Goal: Information Seeking & Learning: Learn about a topic

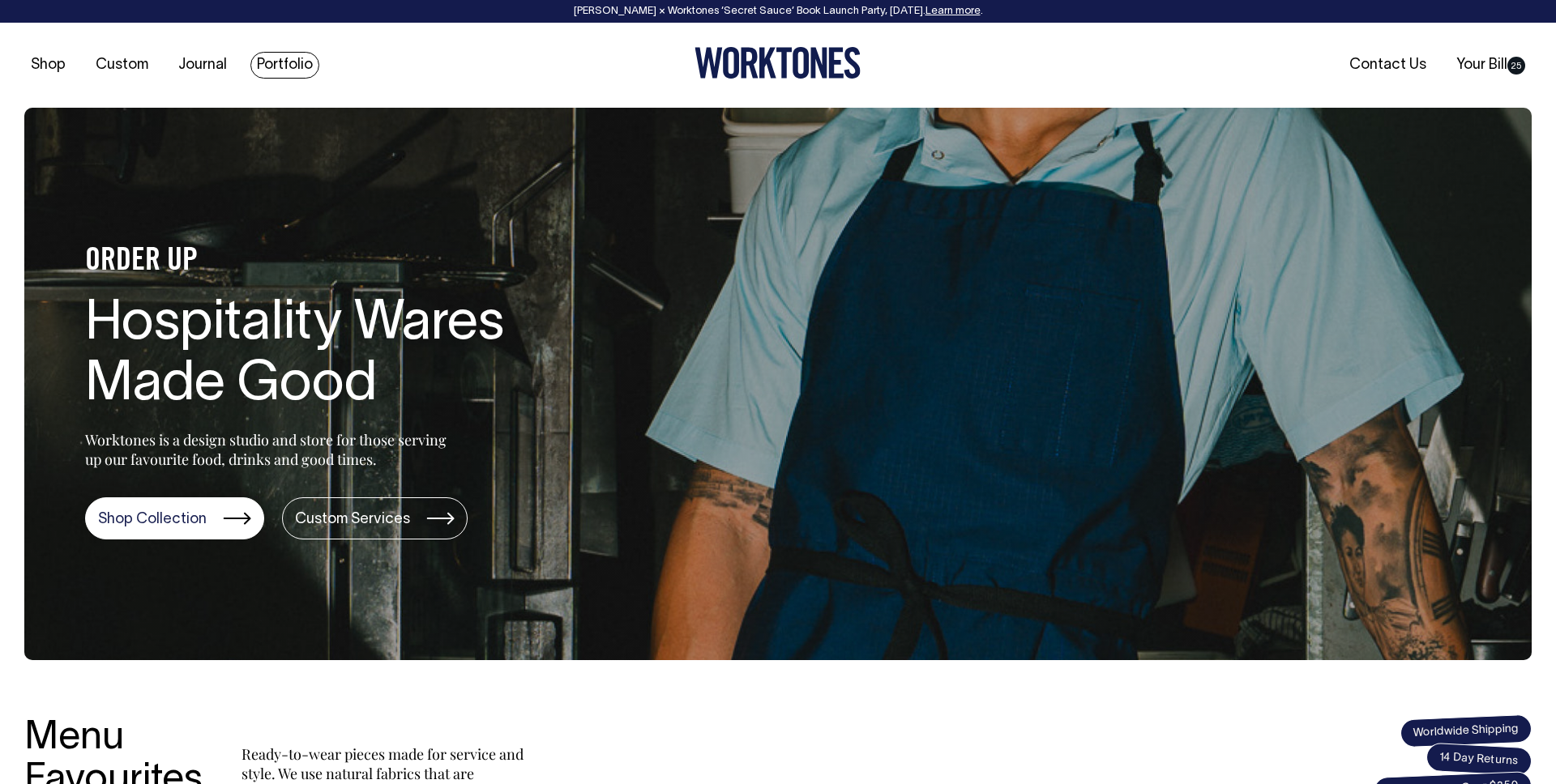
click at [253, 61] on link "Portfolio" at bounding box center [285, 66] width 69 height 27
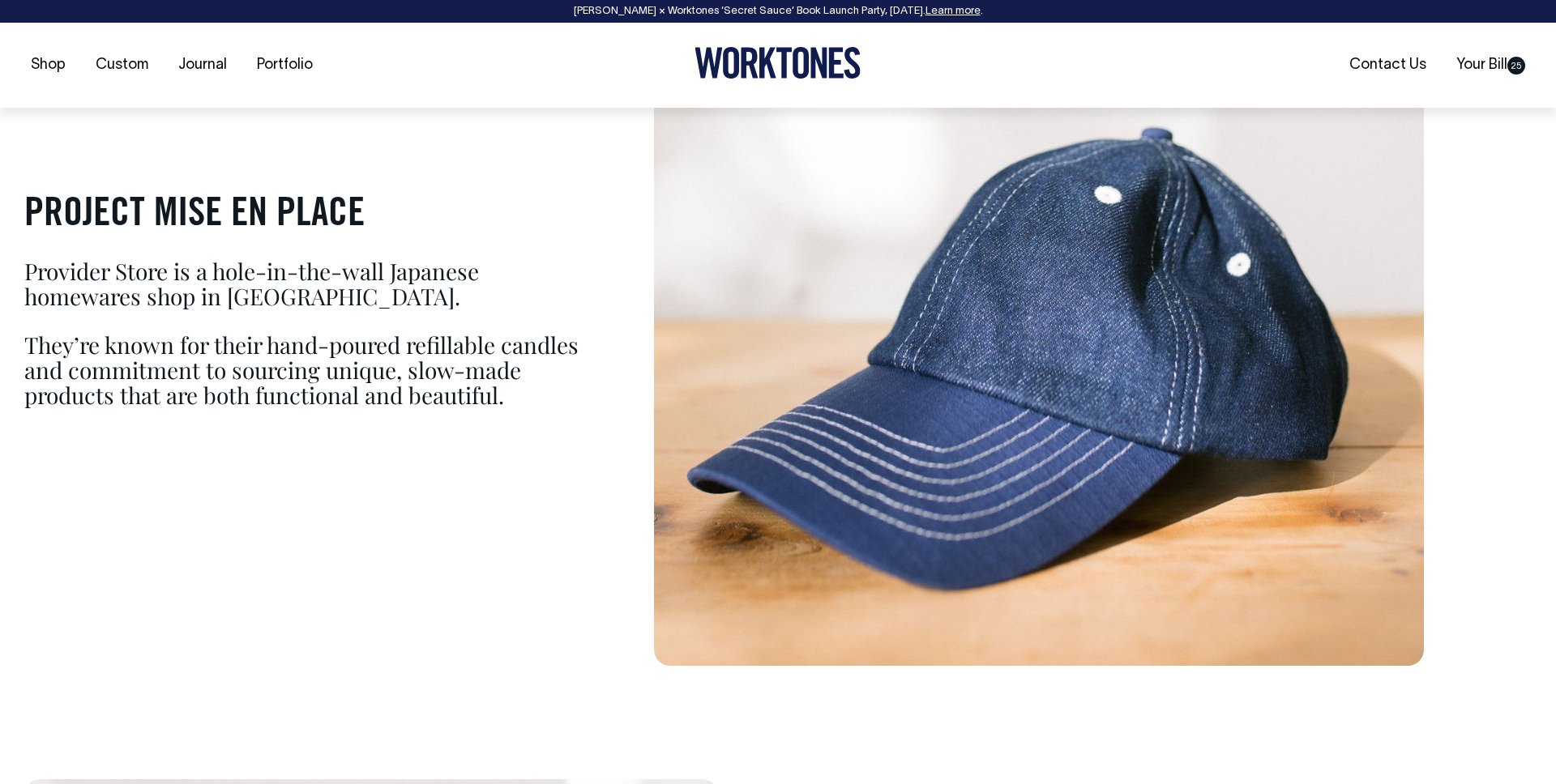
click at [895, 307] on img at bounding box center [1039, 330] width 770 height 673
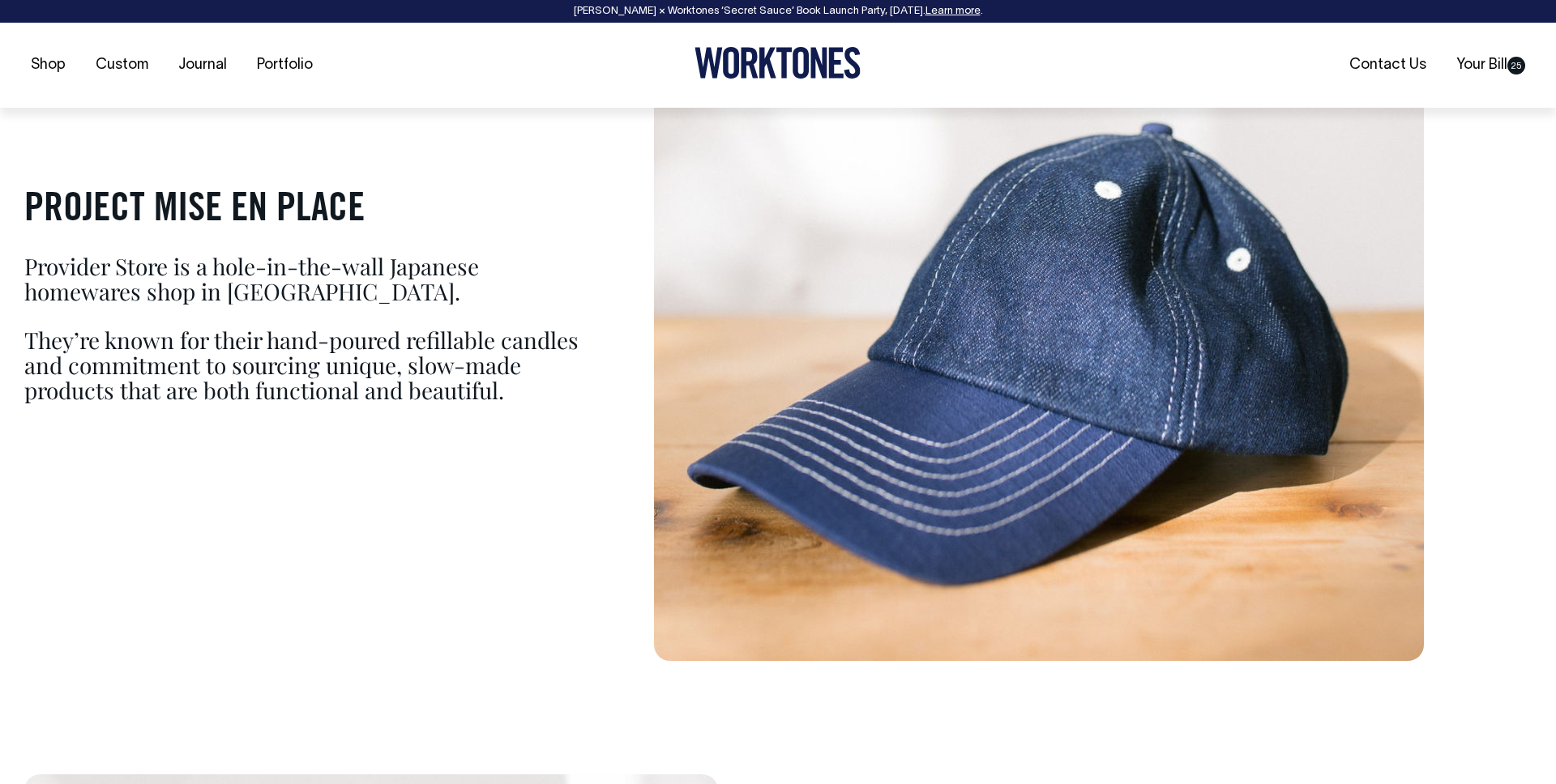
scroll to position [1272, 0]
click at [553, 492] on div "PROJECT MISE EN PLACE Provider Store is a hole-in-the-wall Japanese homewares s…" at bounding box center [778, 323] width 1507 height 673
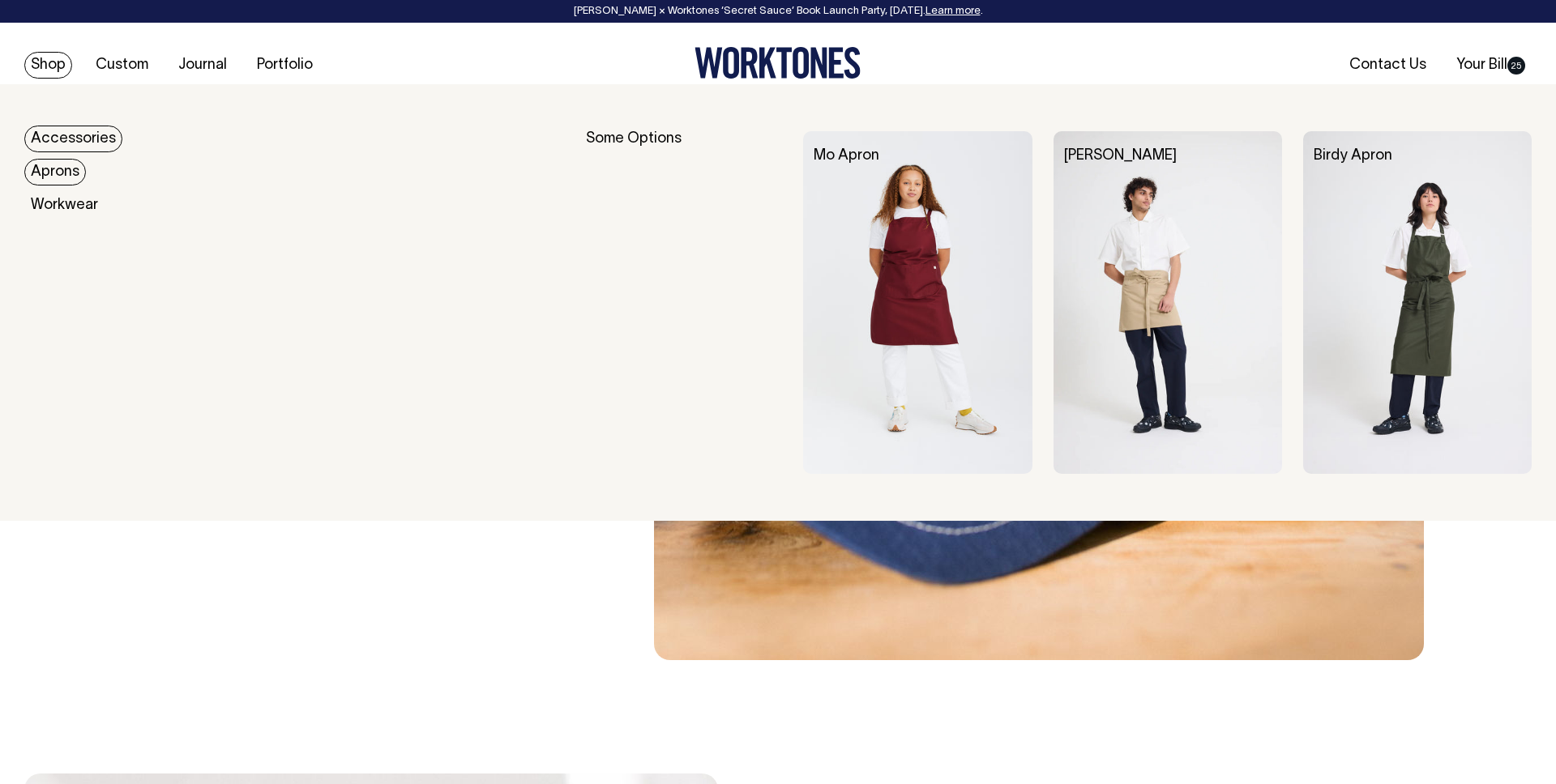
click at [68, 137] on link "Accessories" at bounding box center [73, 139] width 98 height 27
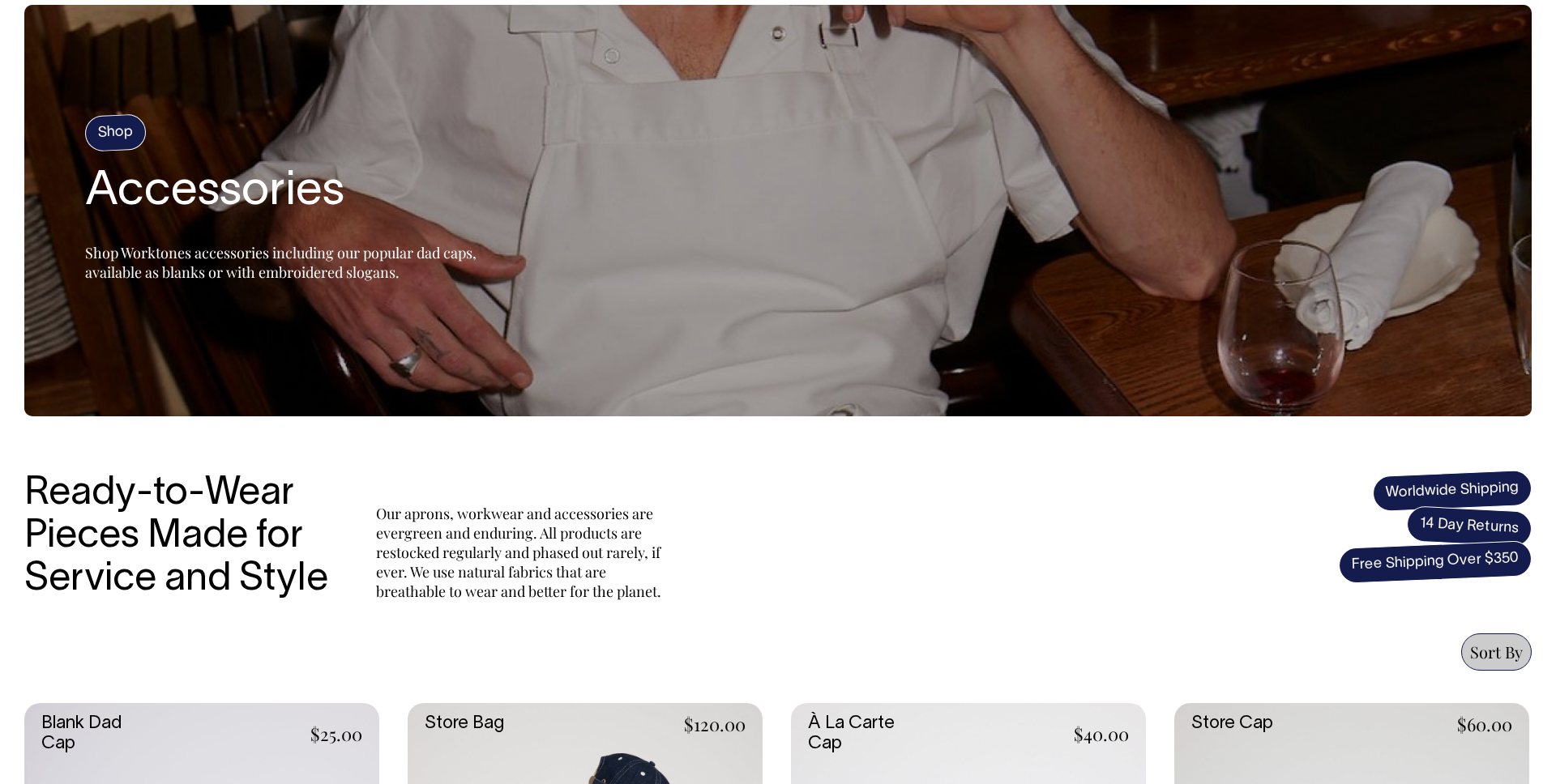
scroll to position [342, 0]
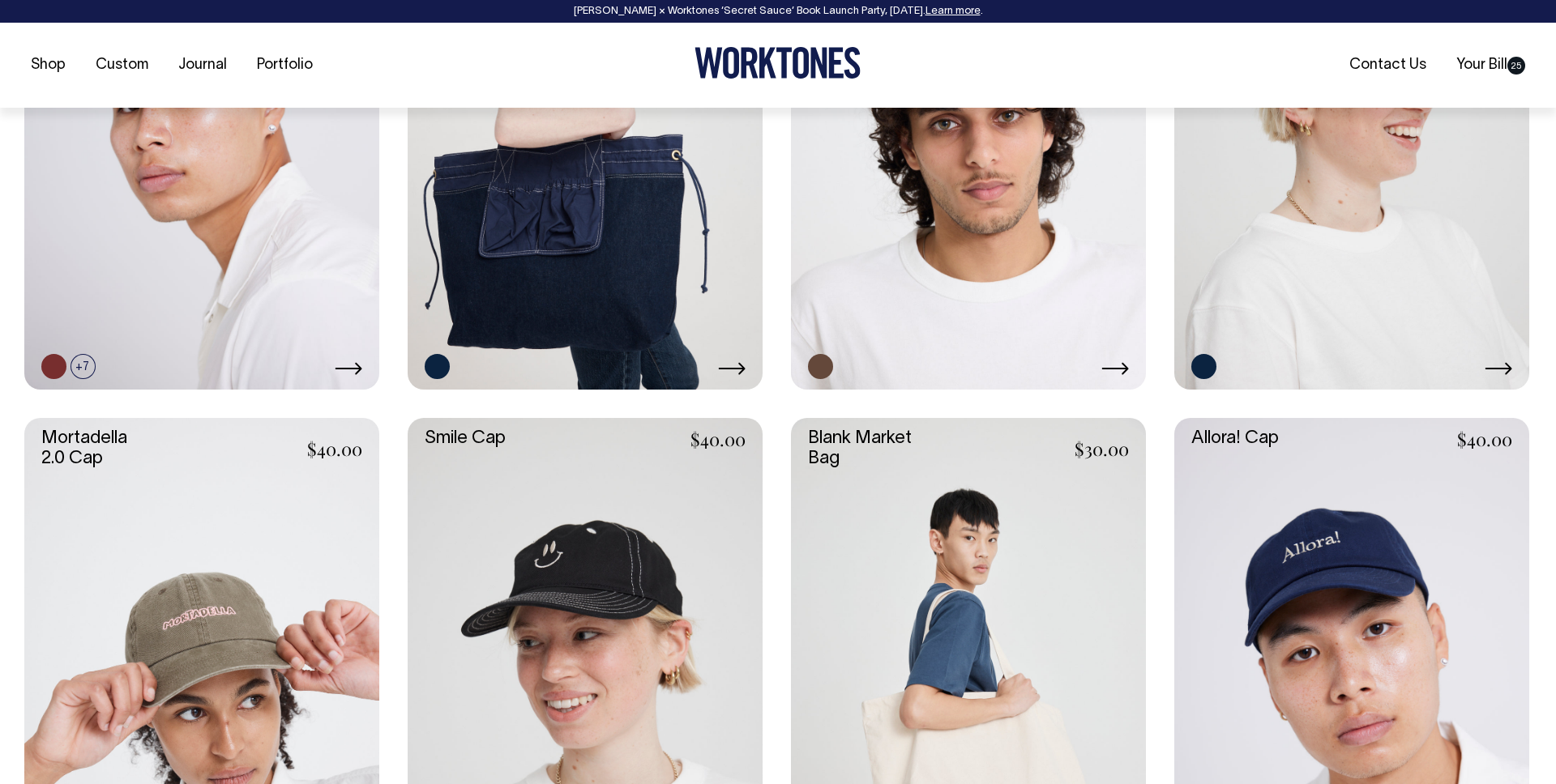
click at [552, 252] on link at bounding box center [585, 123] width 355 height 533
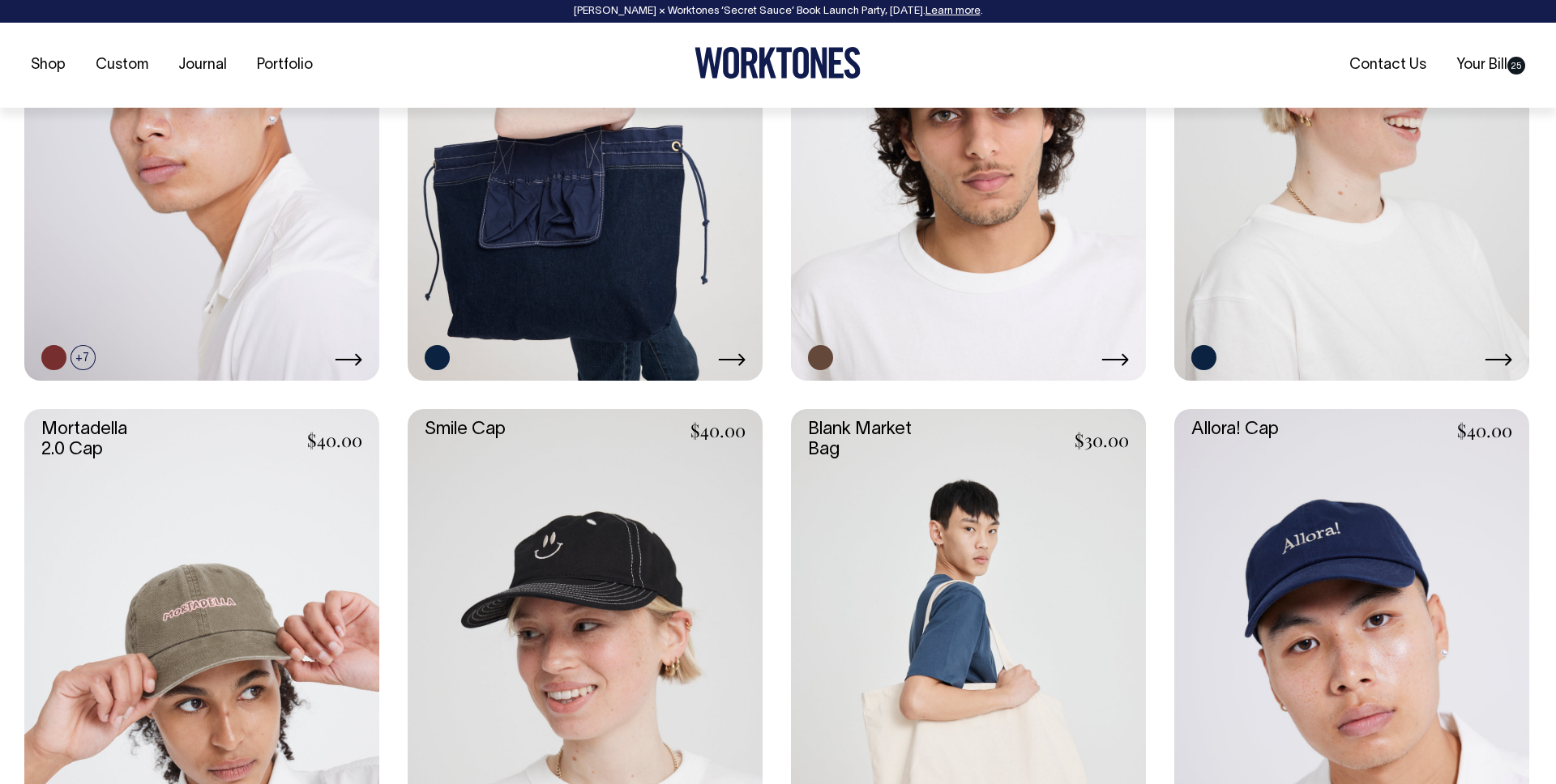
scroll to position [958, 0]
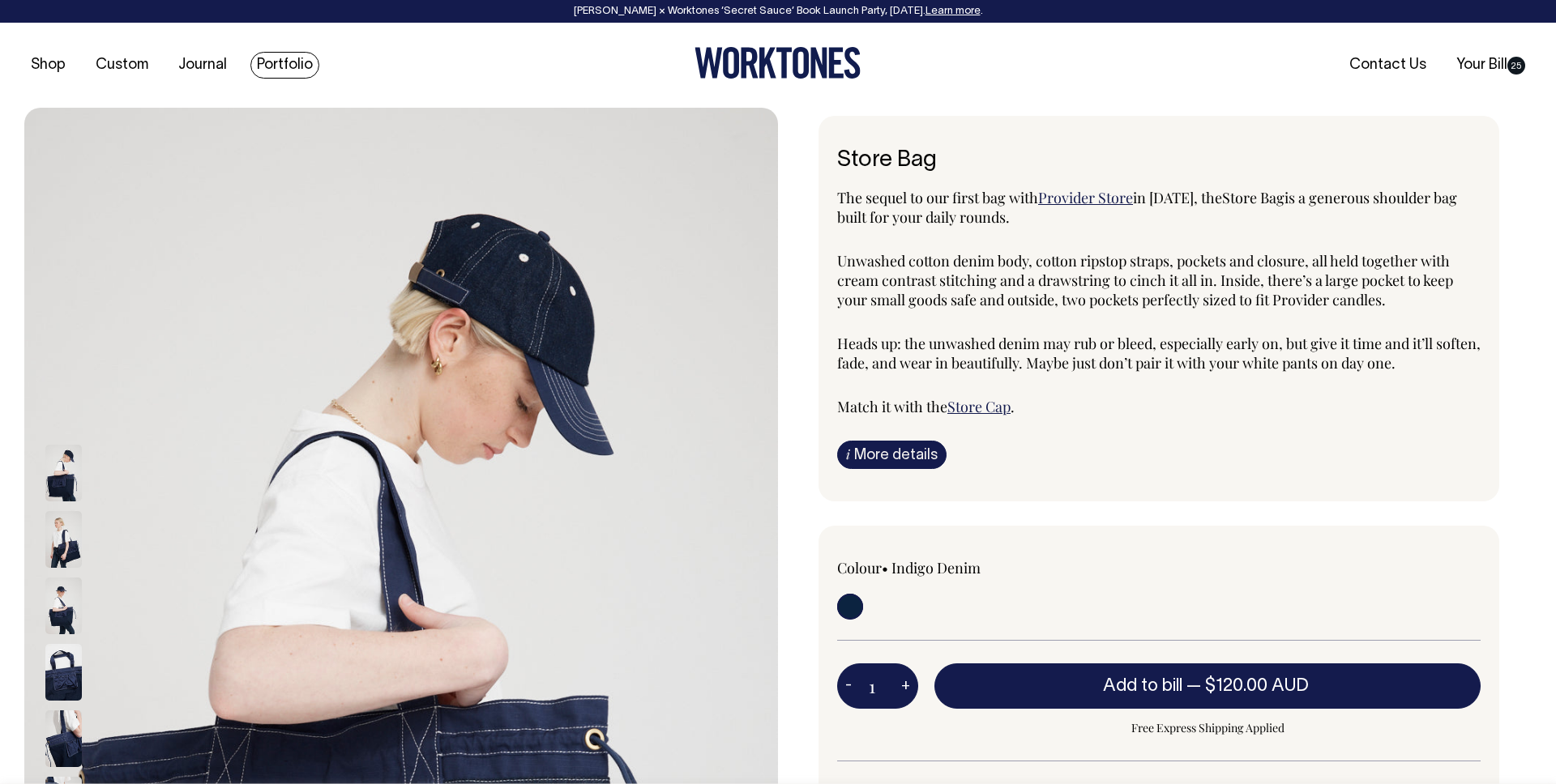
click at [300, 62] on link "Portfolio" at bounding box center [285, 66] width 69 height 27
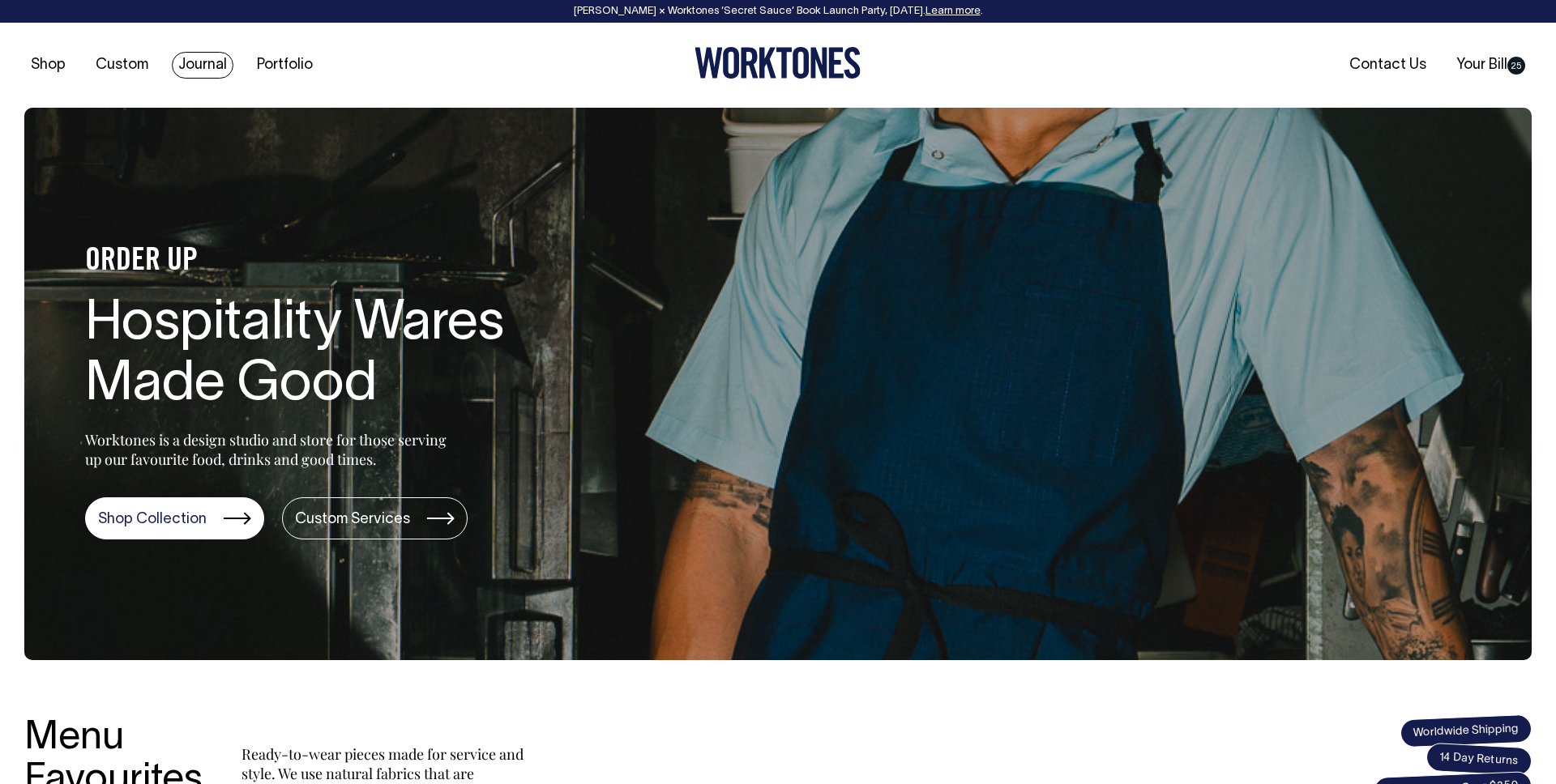
click at [214, 57] on link "Journal" at bounding box center [202, 66] width 62 height 27
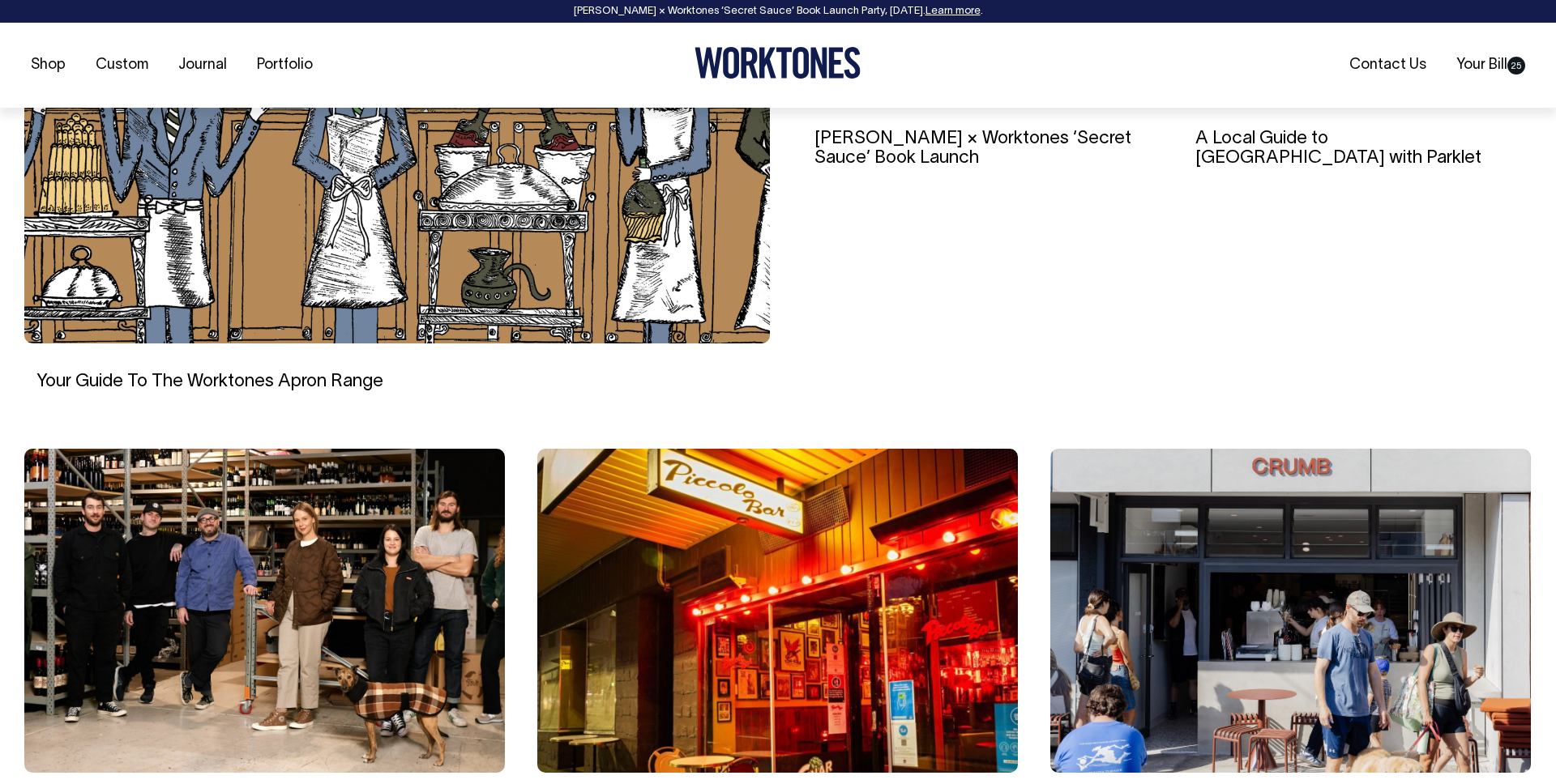
click at [891, 526] on img at bounding box center [777, 611] width 481 height 324
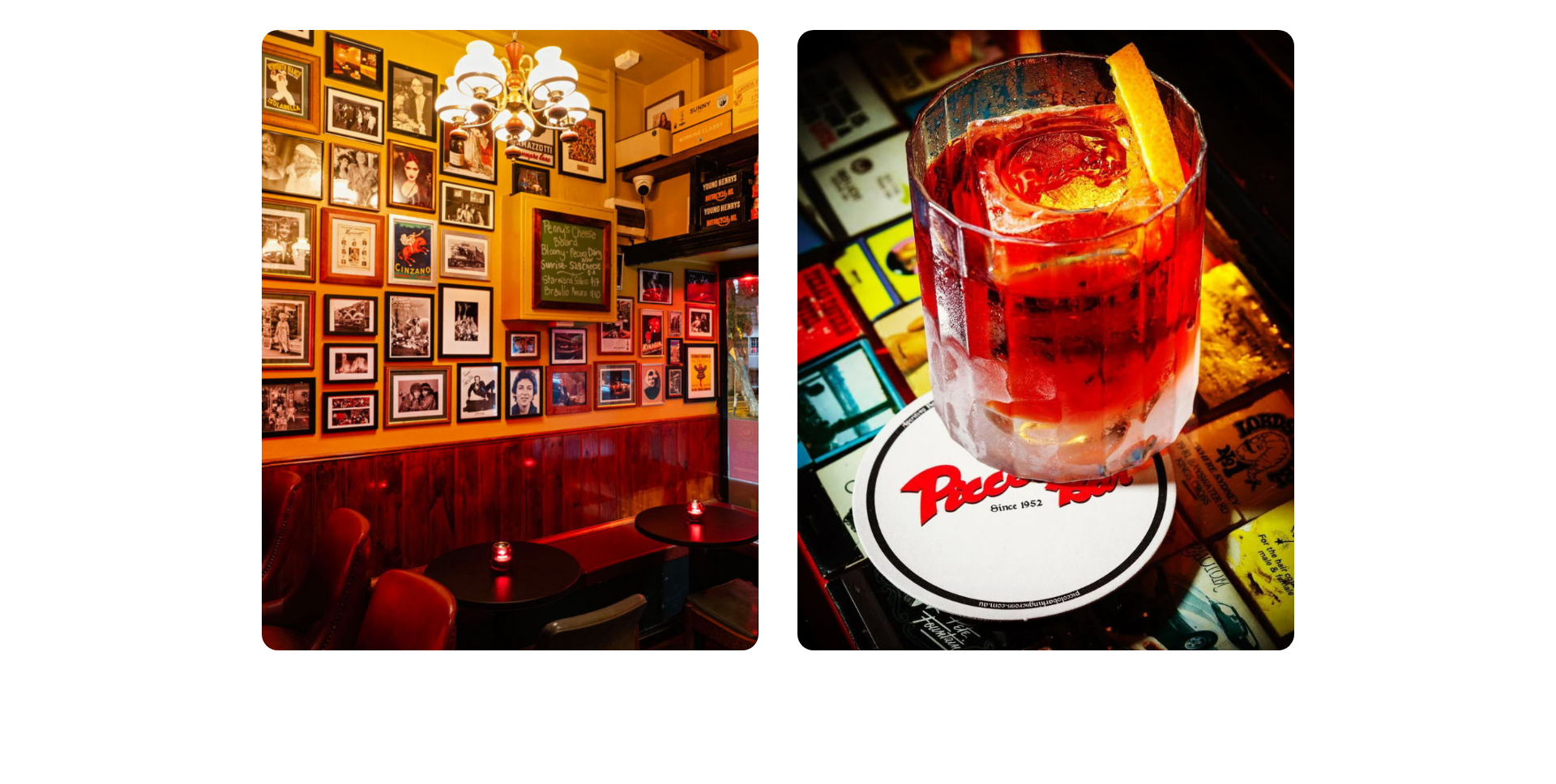
scroll to position [1438, 0]
drag, startPoint x: 982, startPoint y: 367, endPoint x: 1154, endPoint y: 295, distance: 186.5
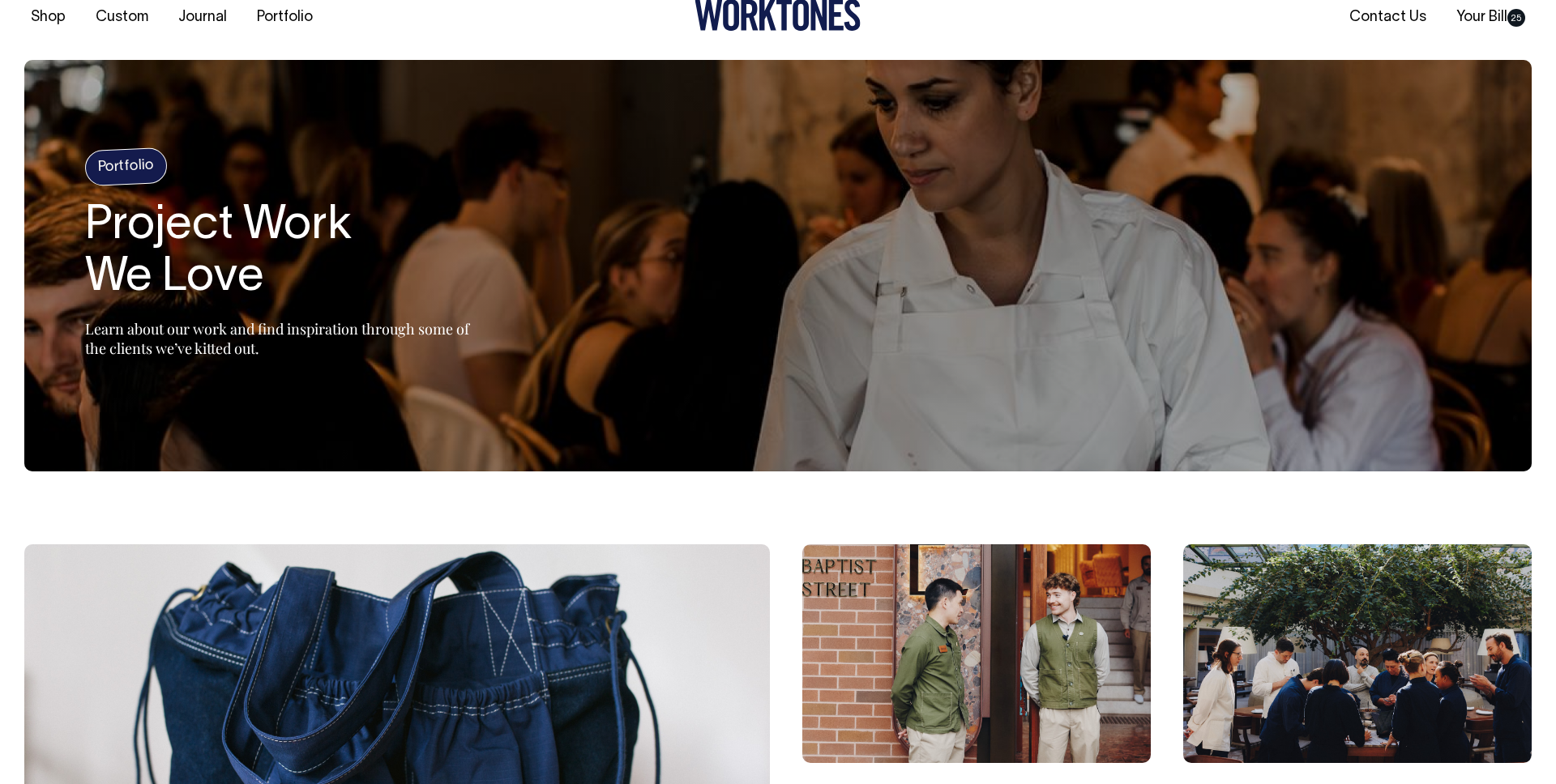
click at [1044, 680] on img at bounding box center [977, 654] width 349 height 219
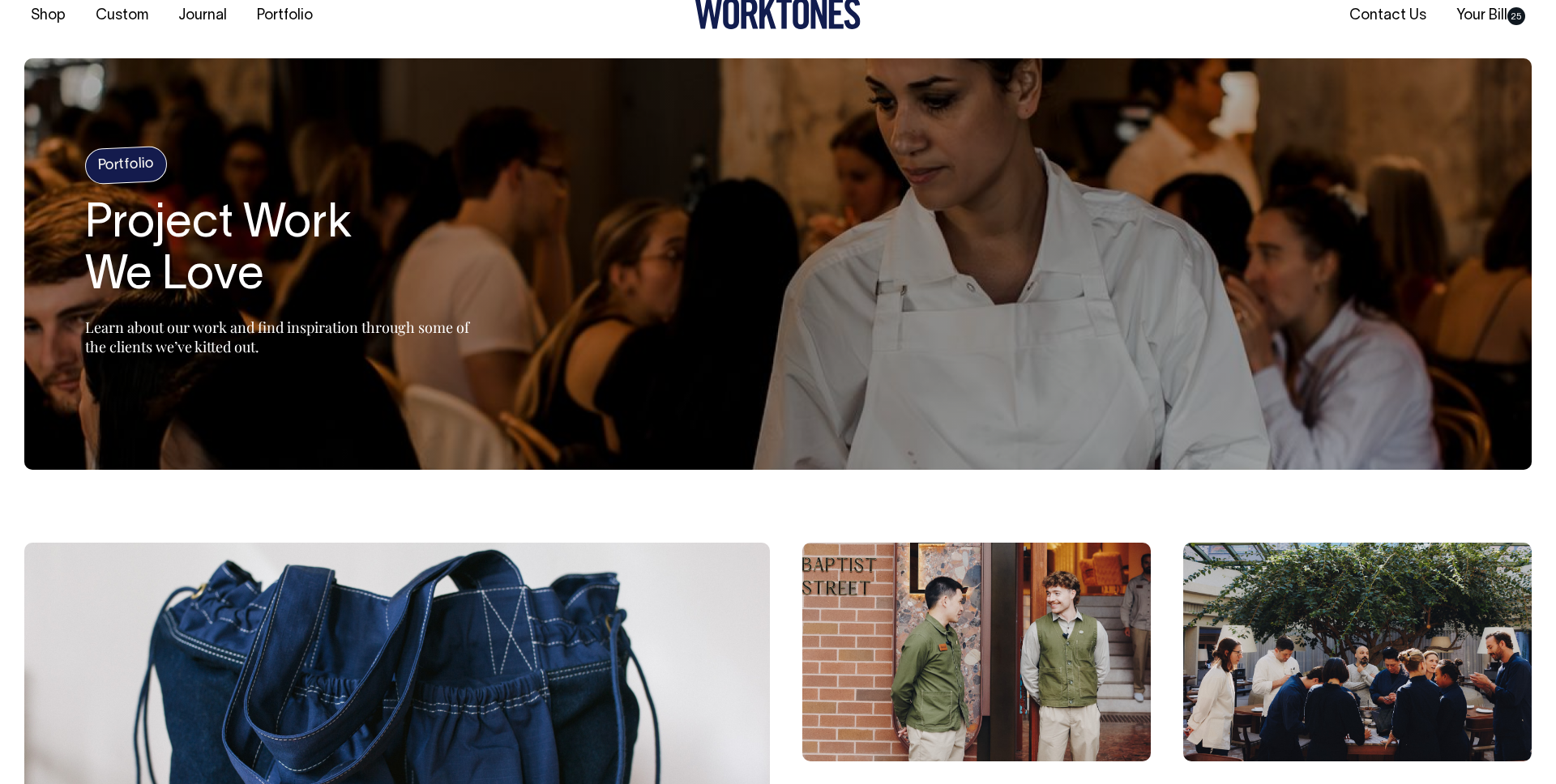
scroll to position [50, 0]
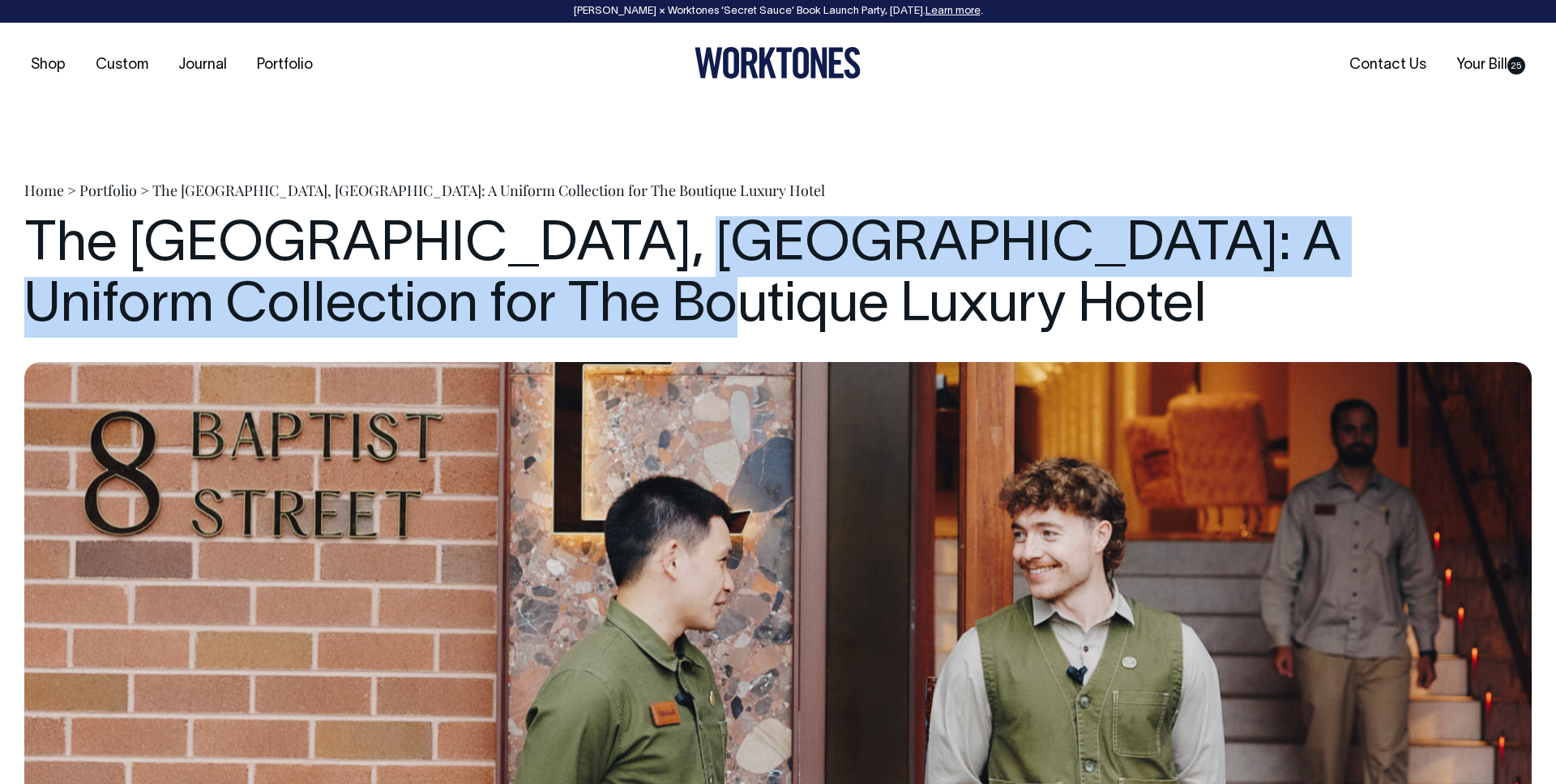
drag, startPoint x: 700, startPoint y: 295, endPoint x: 619, endPoint y: 250, distance: 92.7
click at [619, 250] on h1 "The [GEOGRAPHIC_DATA], [GEOGRAPHIC_DATA]: A Uniform Collection for The Boutique…" at bounding box center [778, 277] width 1507 height 121
copy h1 "A Uniform Collection for The Boutique Luxury Hotel"
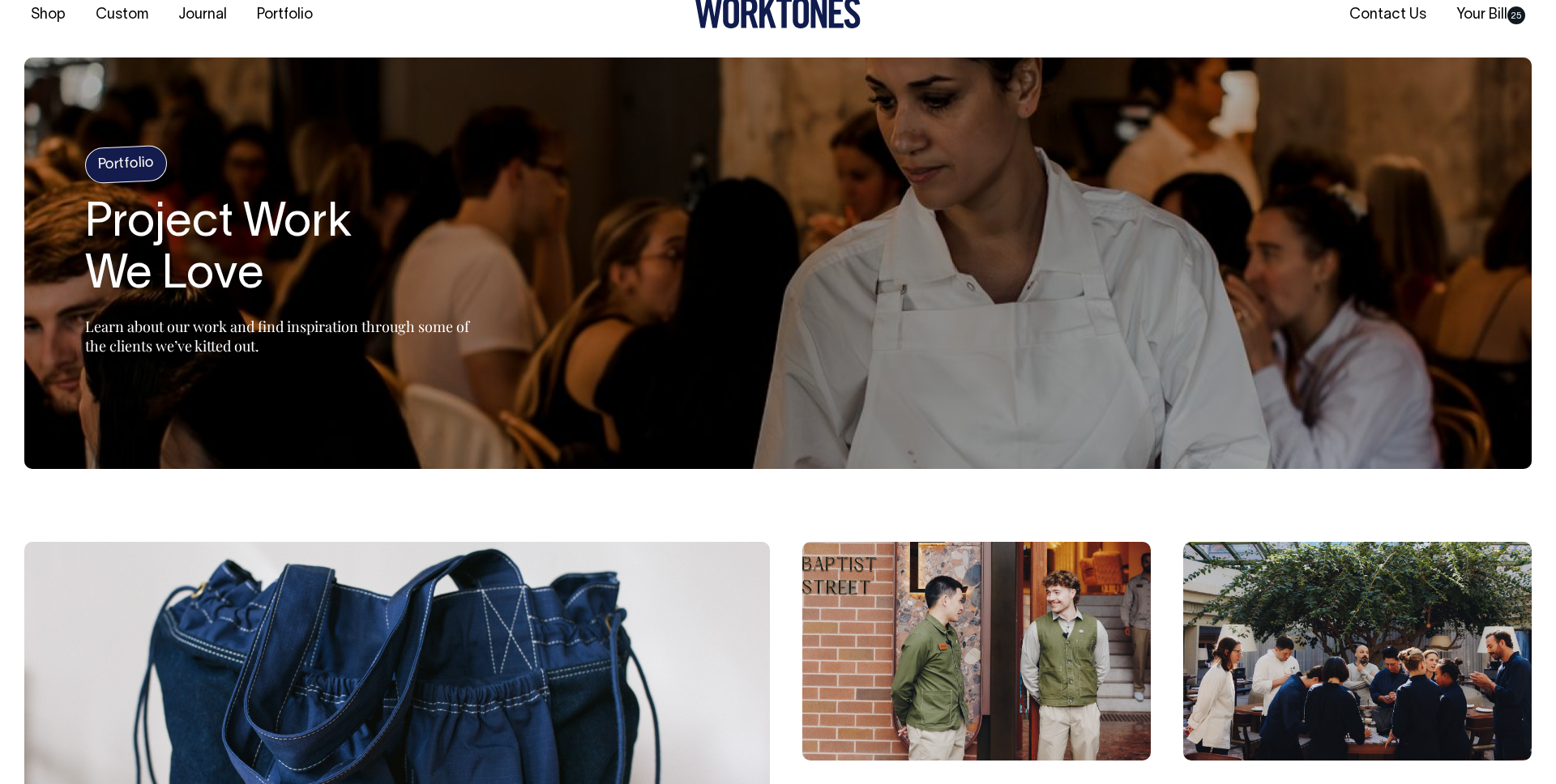
click at [464, 648] on img at bounding box center [397, 773] width 746 height 462
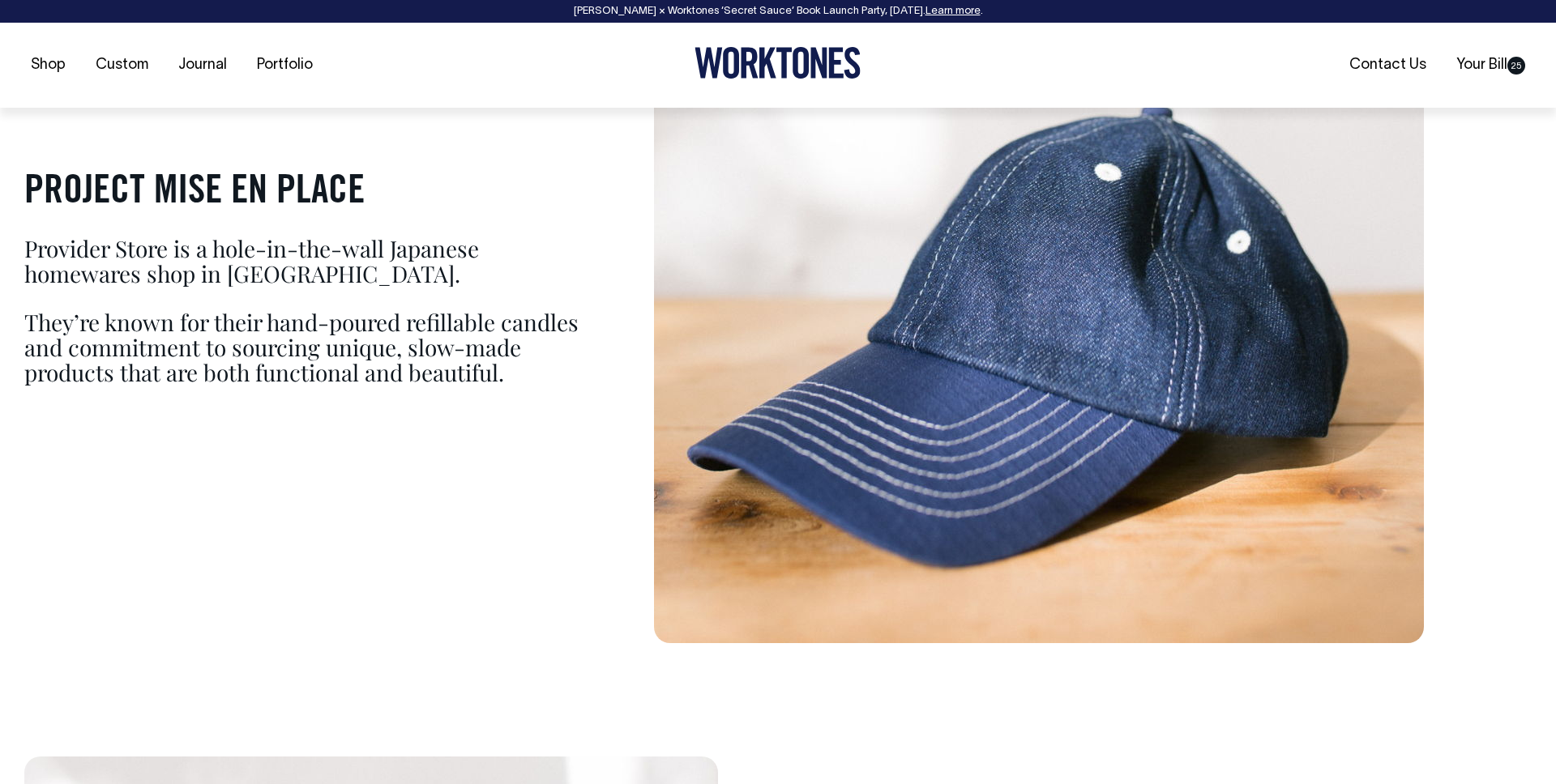
scroll to position [1290, 0]
click at [327, 368] on p "They’re known for their hand-poured refillable candles and commitment to sourci…" at bounding box center [311, 347] width 573 height 75
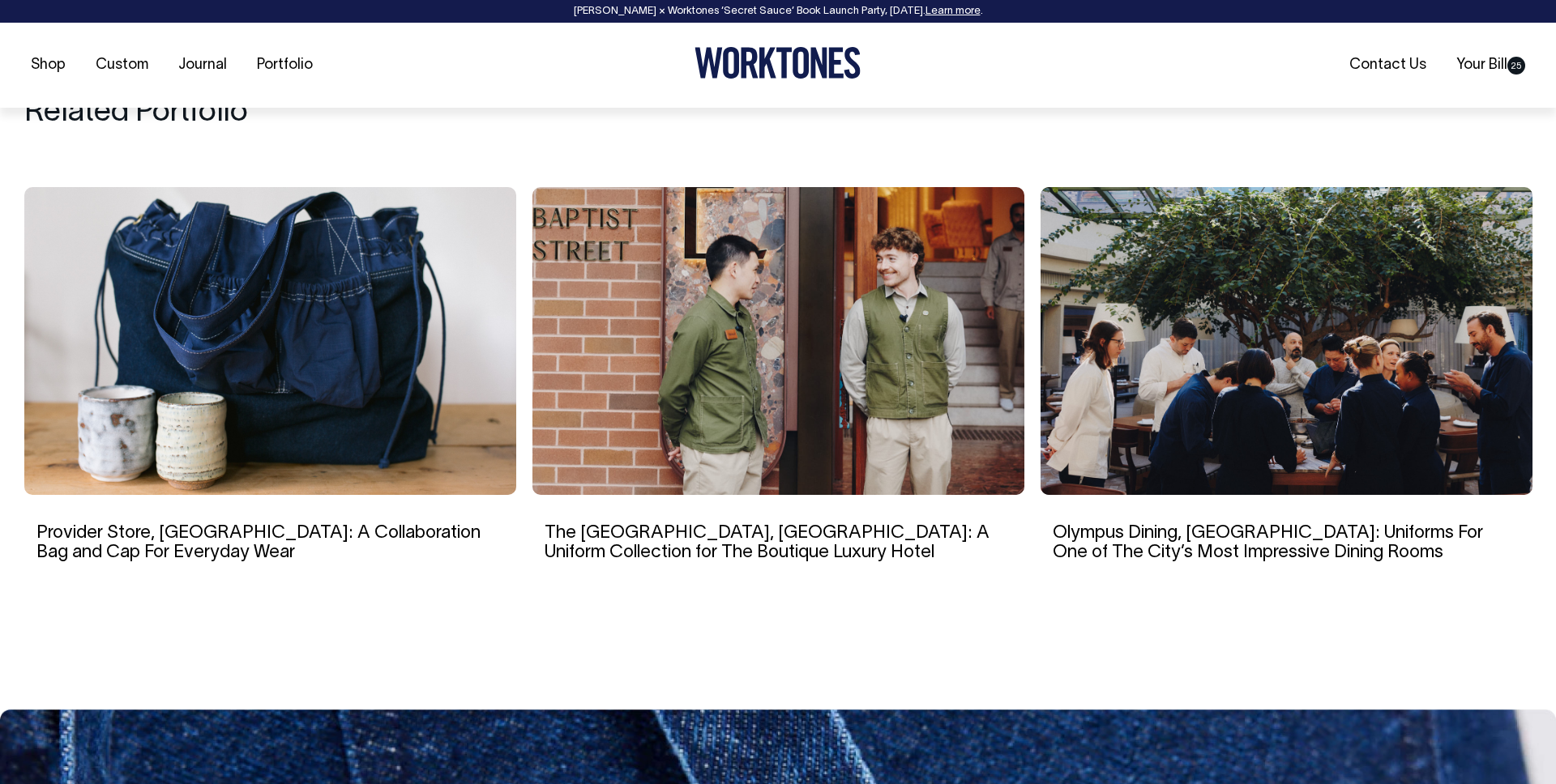
scroll to position [6540, 0]
